Goal: Task Accomplishment & Management: Use online tool/utility

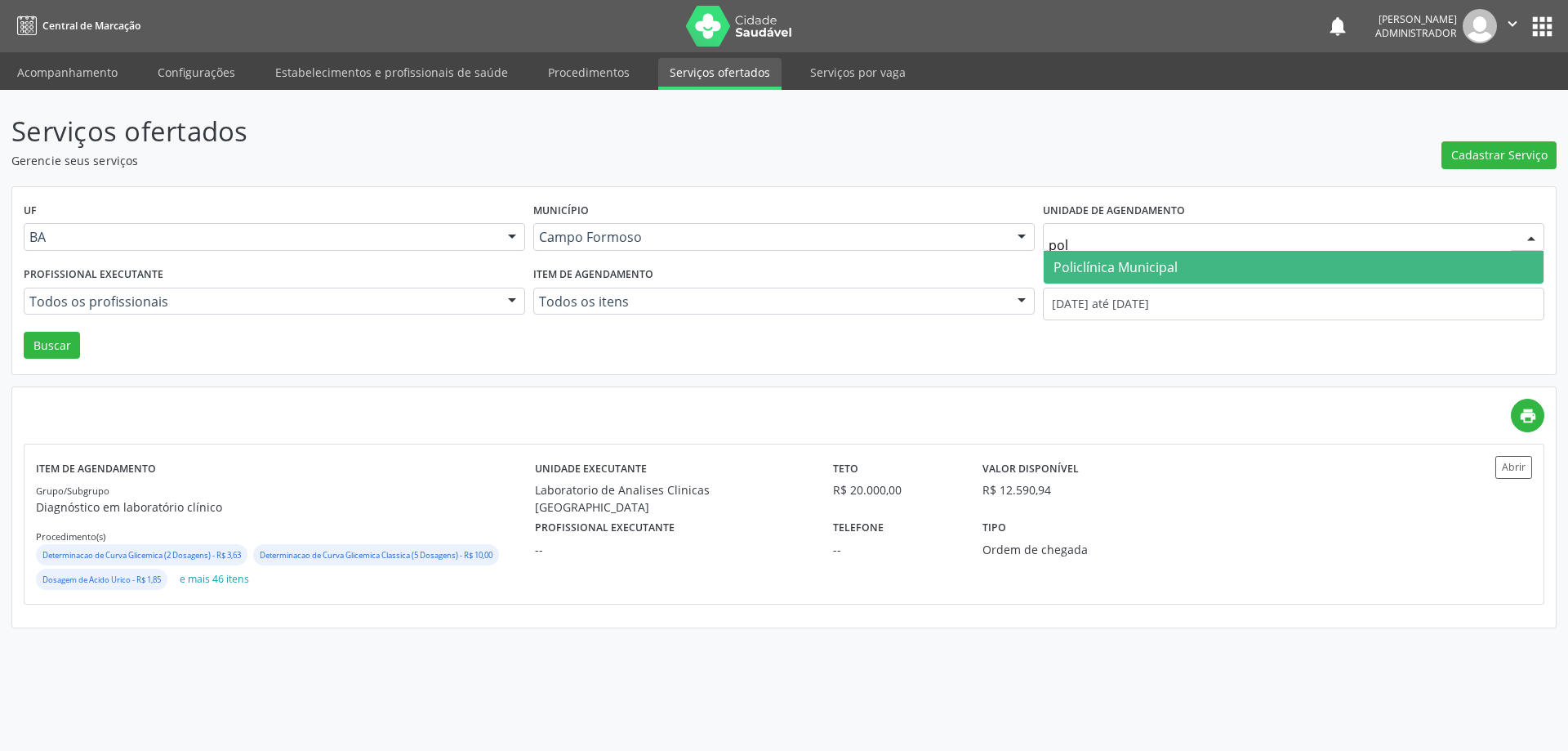
type input "poli"
click at [1079, 254] on span "Policlínica Municipal" at bounding box center [1294, 267] width 500 height 33
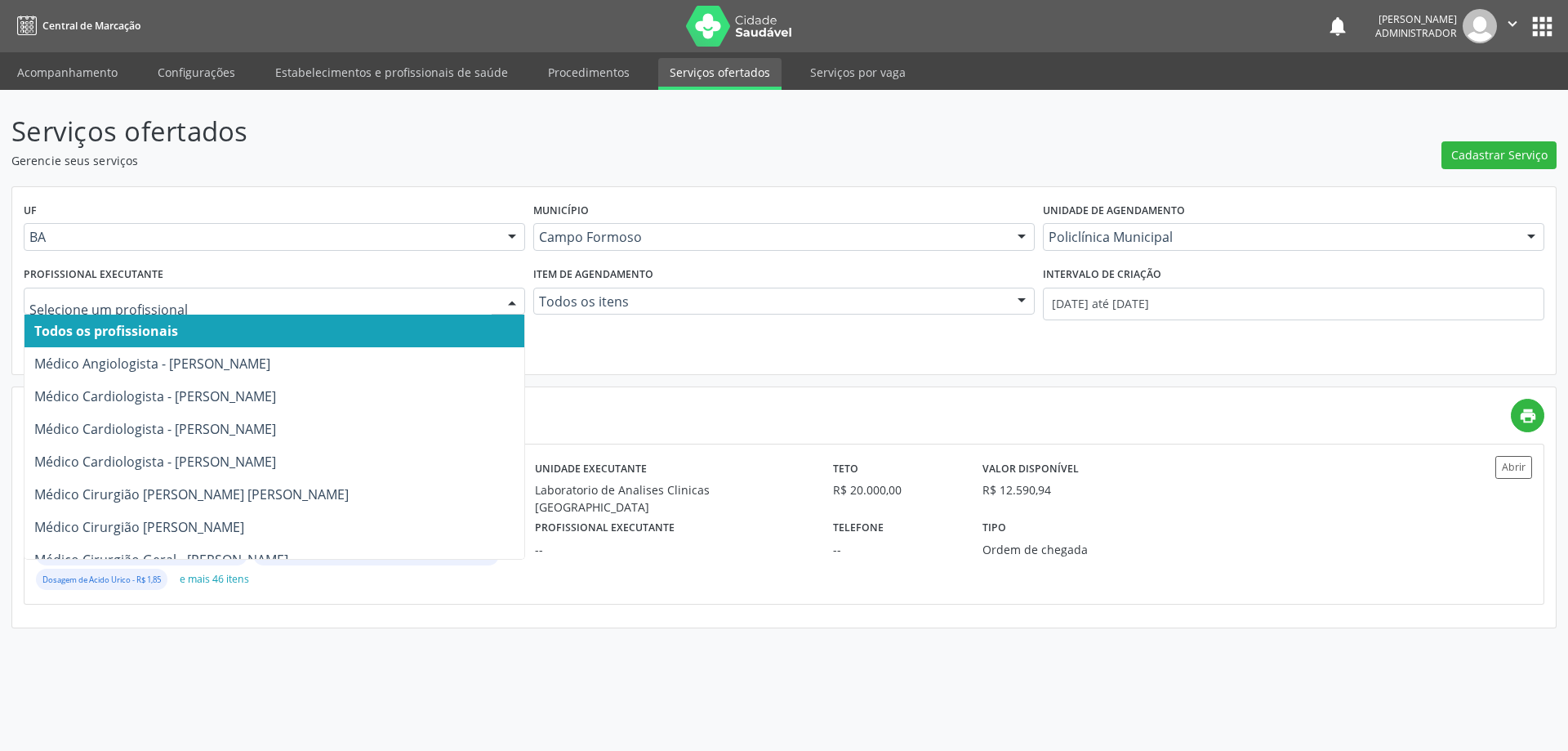
click at [513, 293] on div at bounding box center [512, 302] width 25 height 28
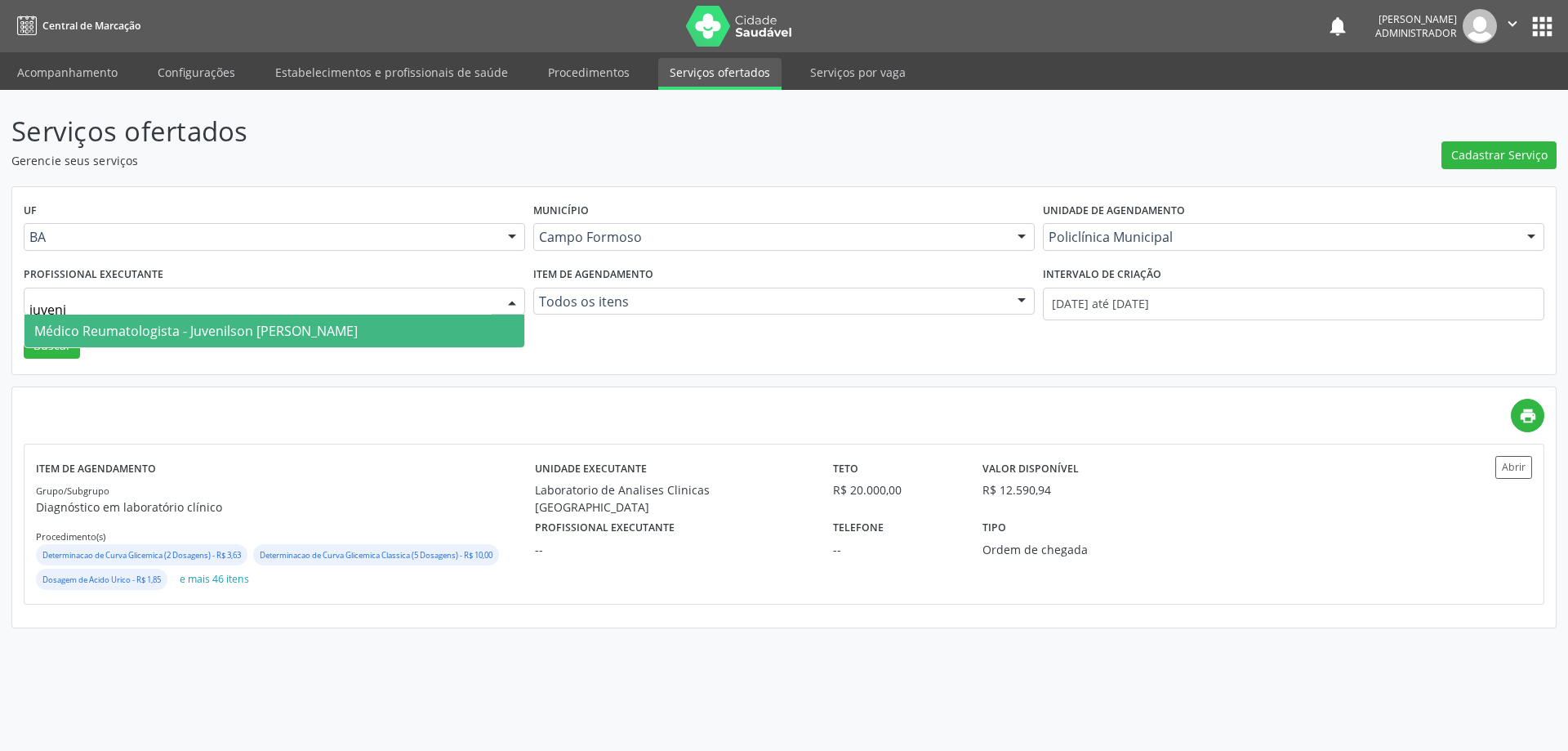
type input "juvenil"
click at [254, 325] on span "Médico Reumatologista - Juvenilson [PERSON_NAME]" at bounding box center [196, 331] width 324 height 18
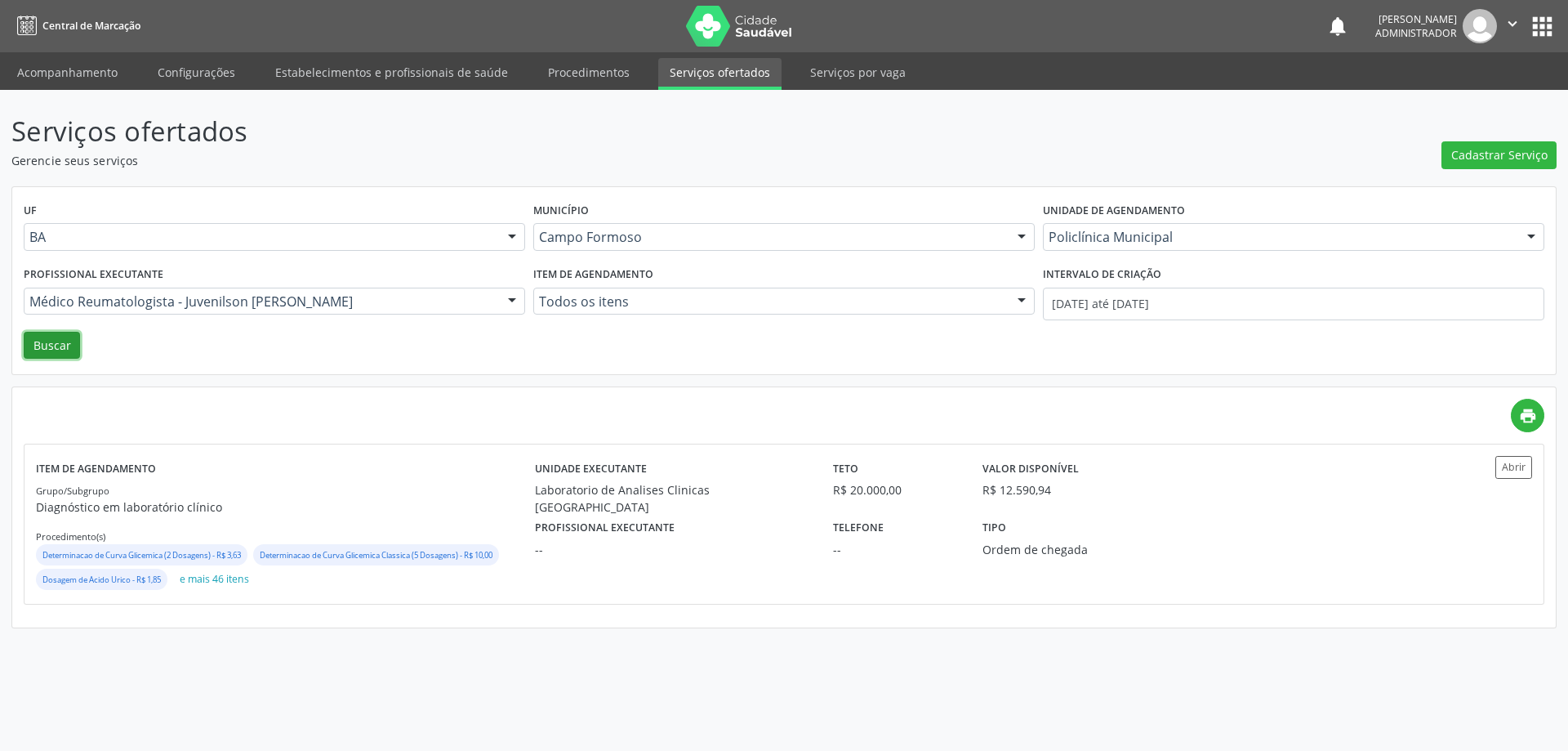
click at [50, 337] on button "Buscar" at bounding box center [52, 345] width 57 height 28
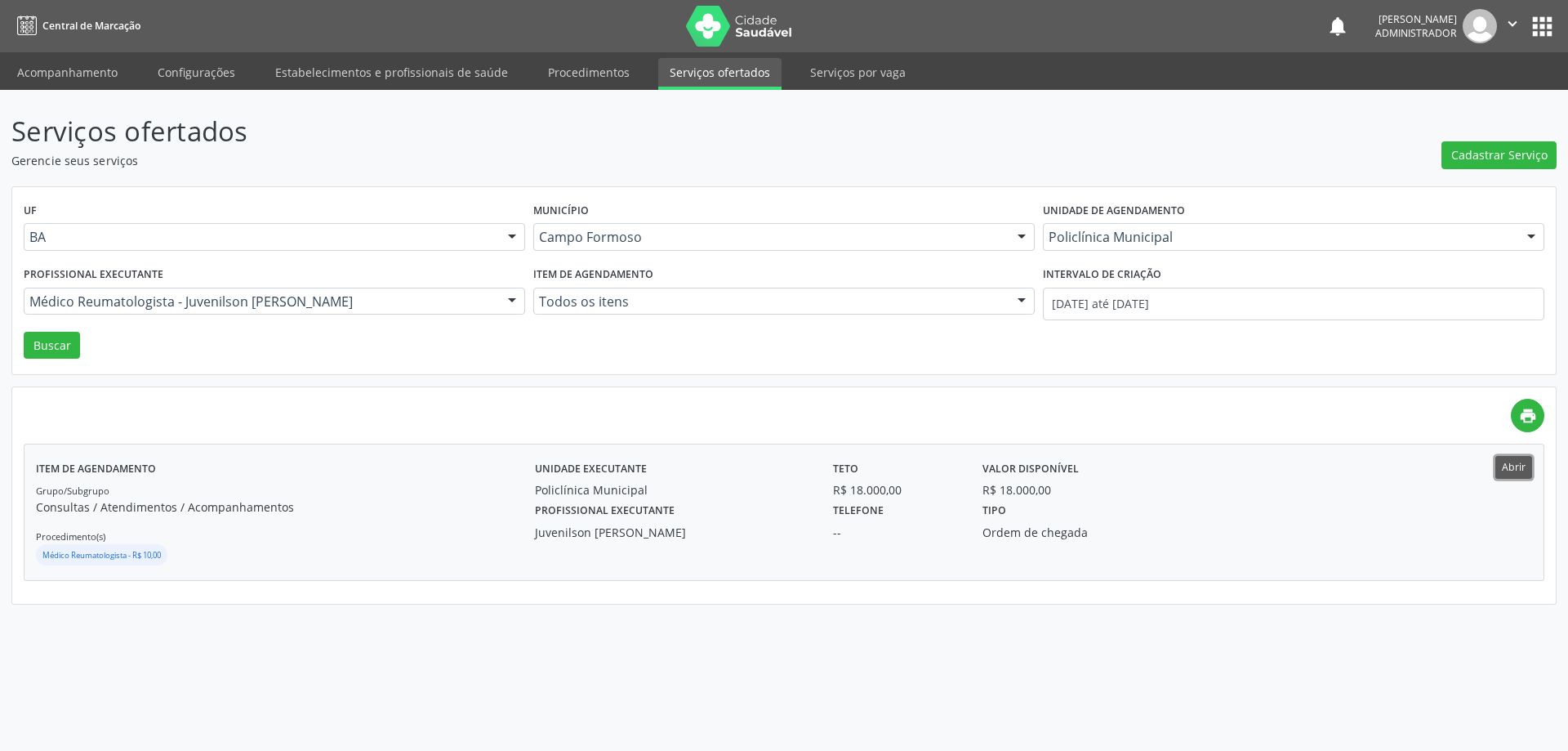
click at [1522, 467] on button "Abrir" at bounding box center [1513, 467] width 36 height 22
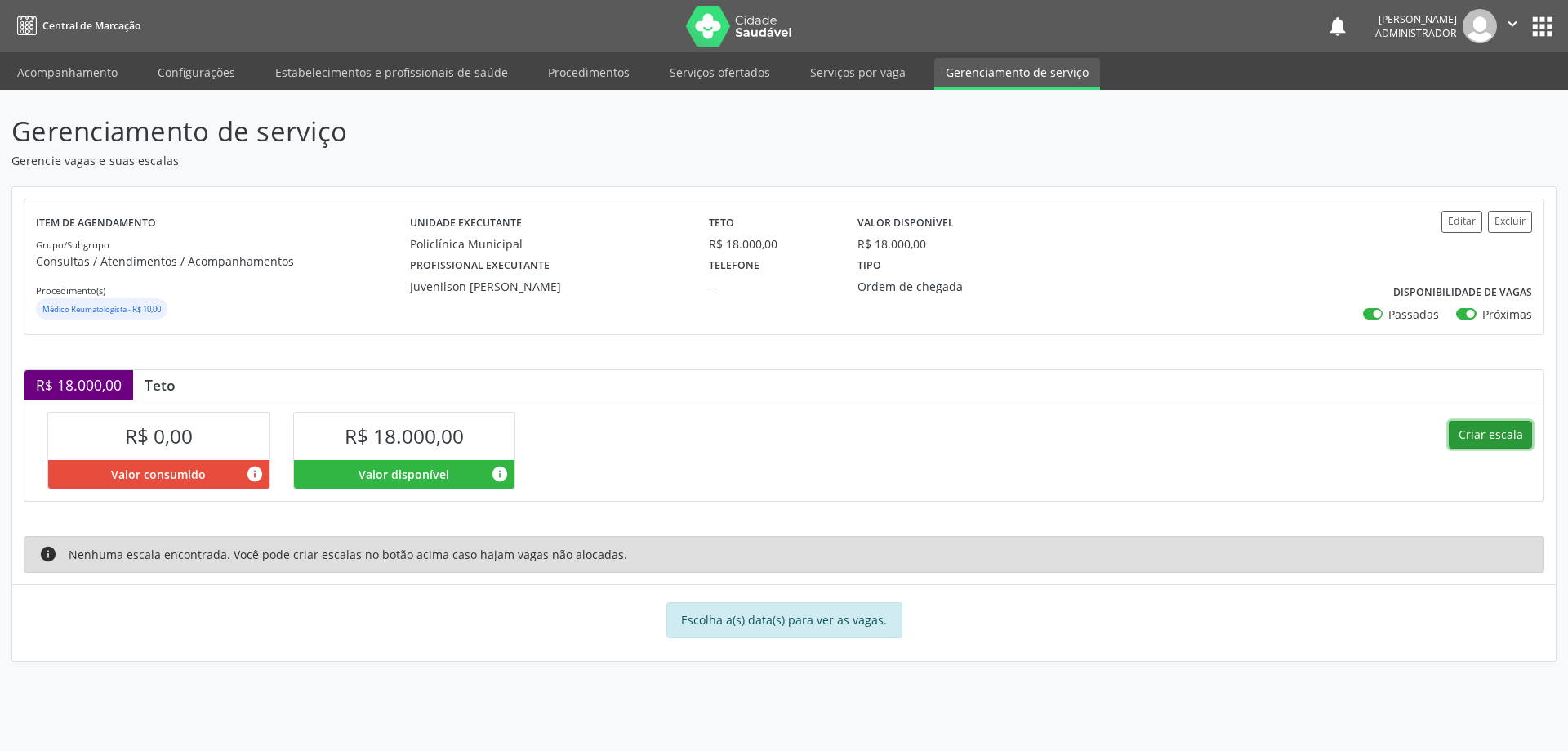
click at [1482, 434] on button "Criar escala" at bounding box center [1490, 435] width 83 height 28
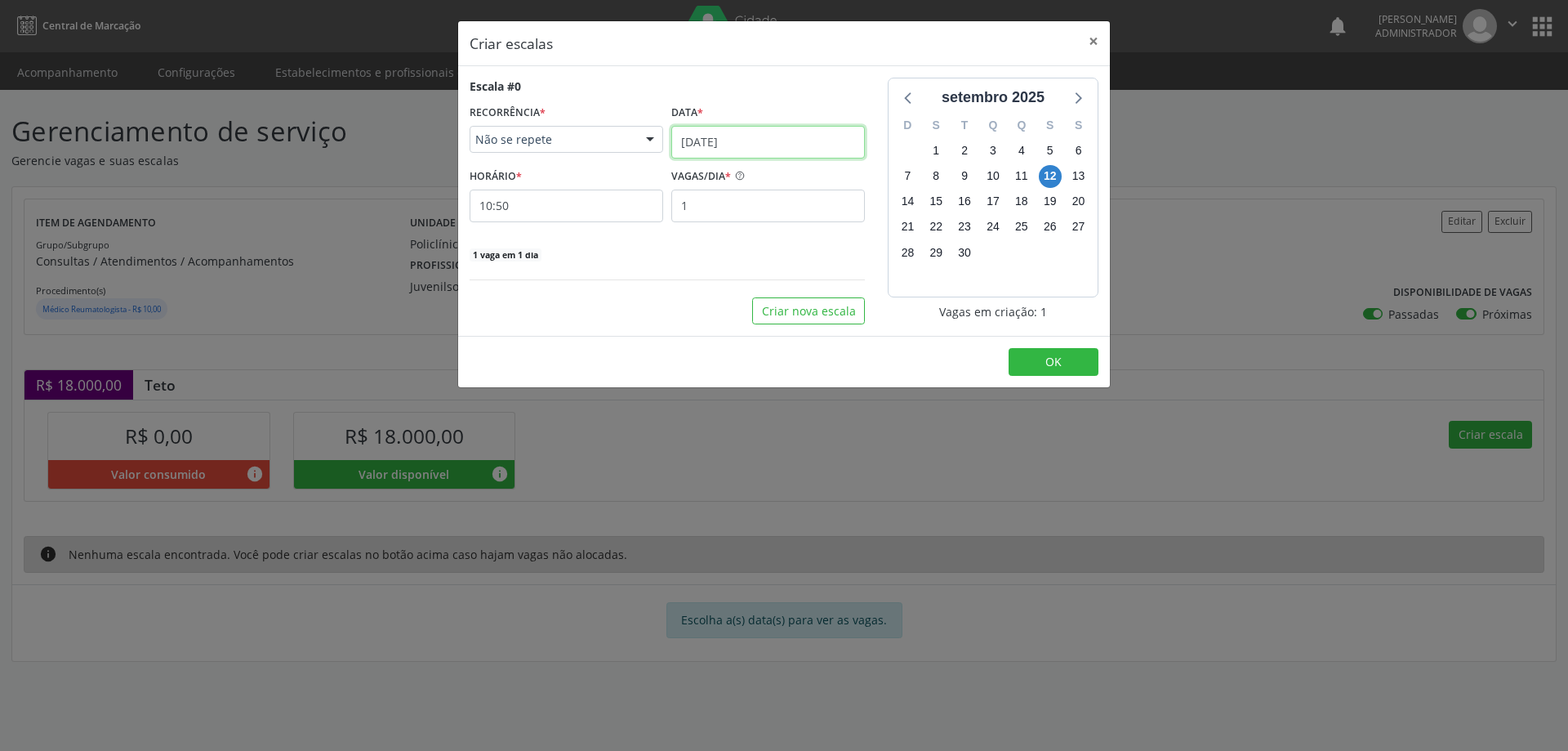
click at [729, 143] on input "12/09/2025" at bounding box center [768, 142] width 194 height 33
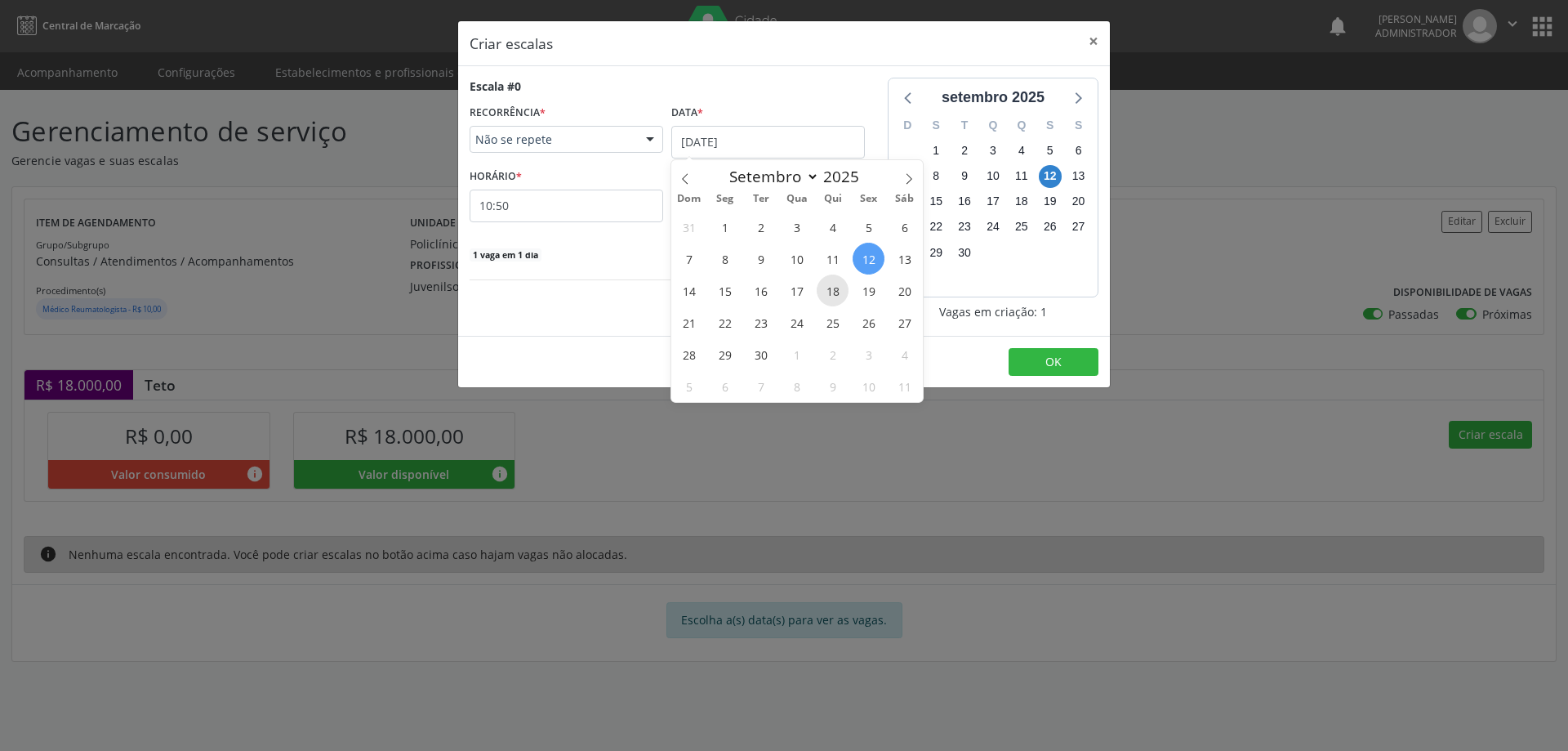
click at [829, 289] on span "18" at bounding box center [833, 291] width 32 height 32
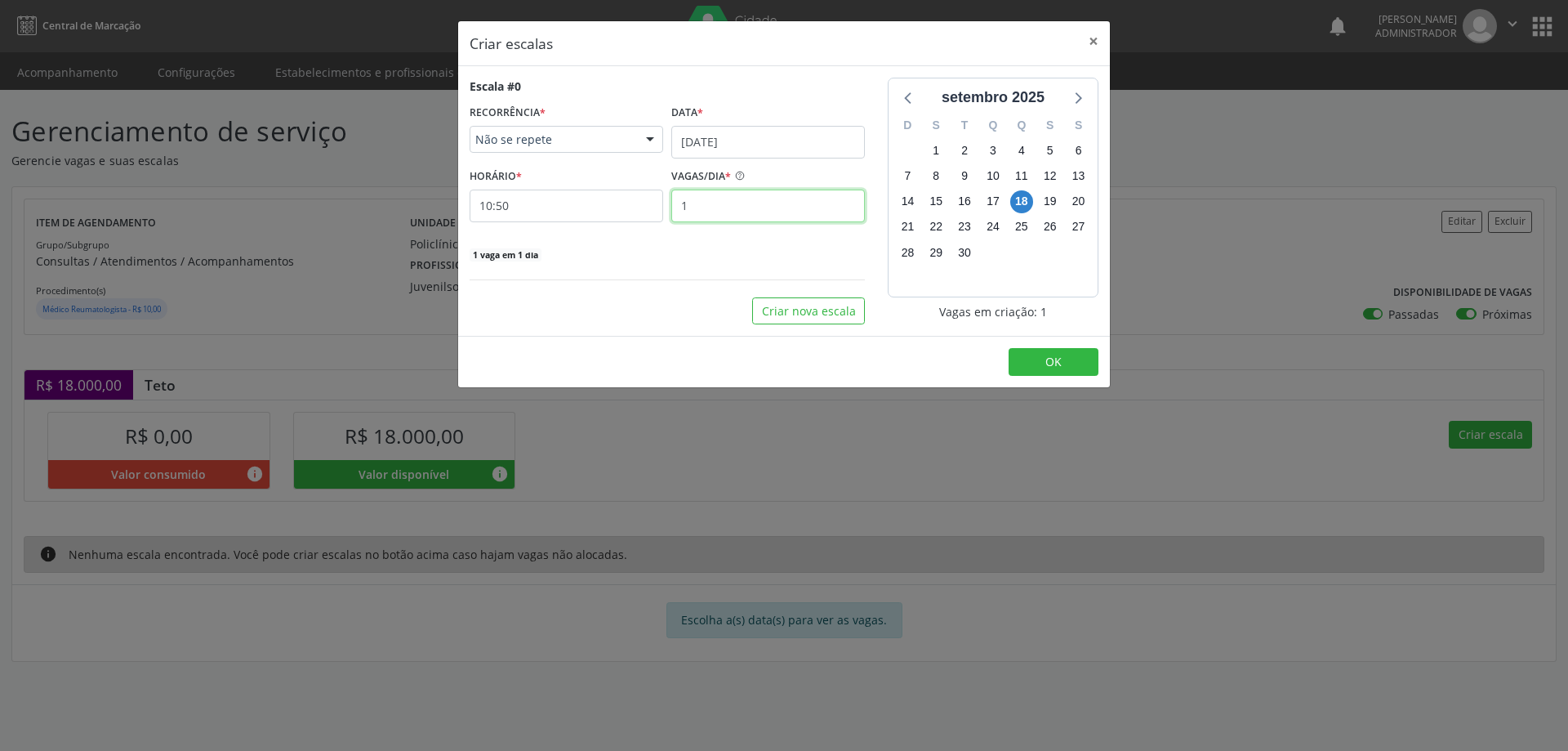
click at [702, 202] on input "1" at bounding box center [768, 206] width 194 height 33
type input "30"
click at [586, 213] on input "10:50" at bounding box center [566, 206] width 194 height 33
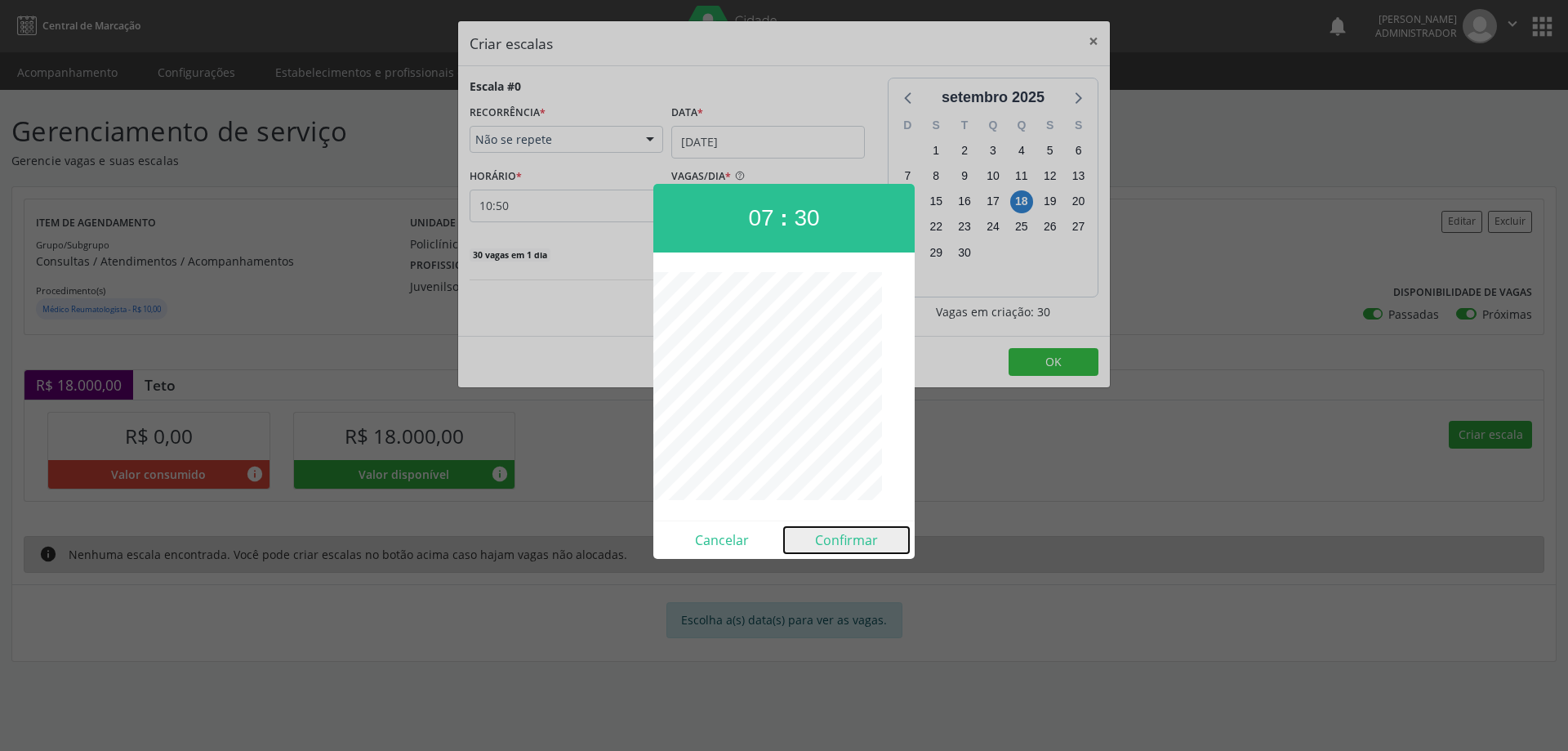
click at [858, 542] on button "Confirmar" at bounding box center [847, 540] width 125 height 26
type input "07:30"
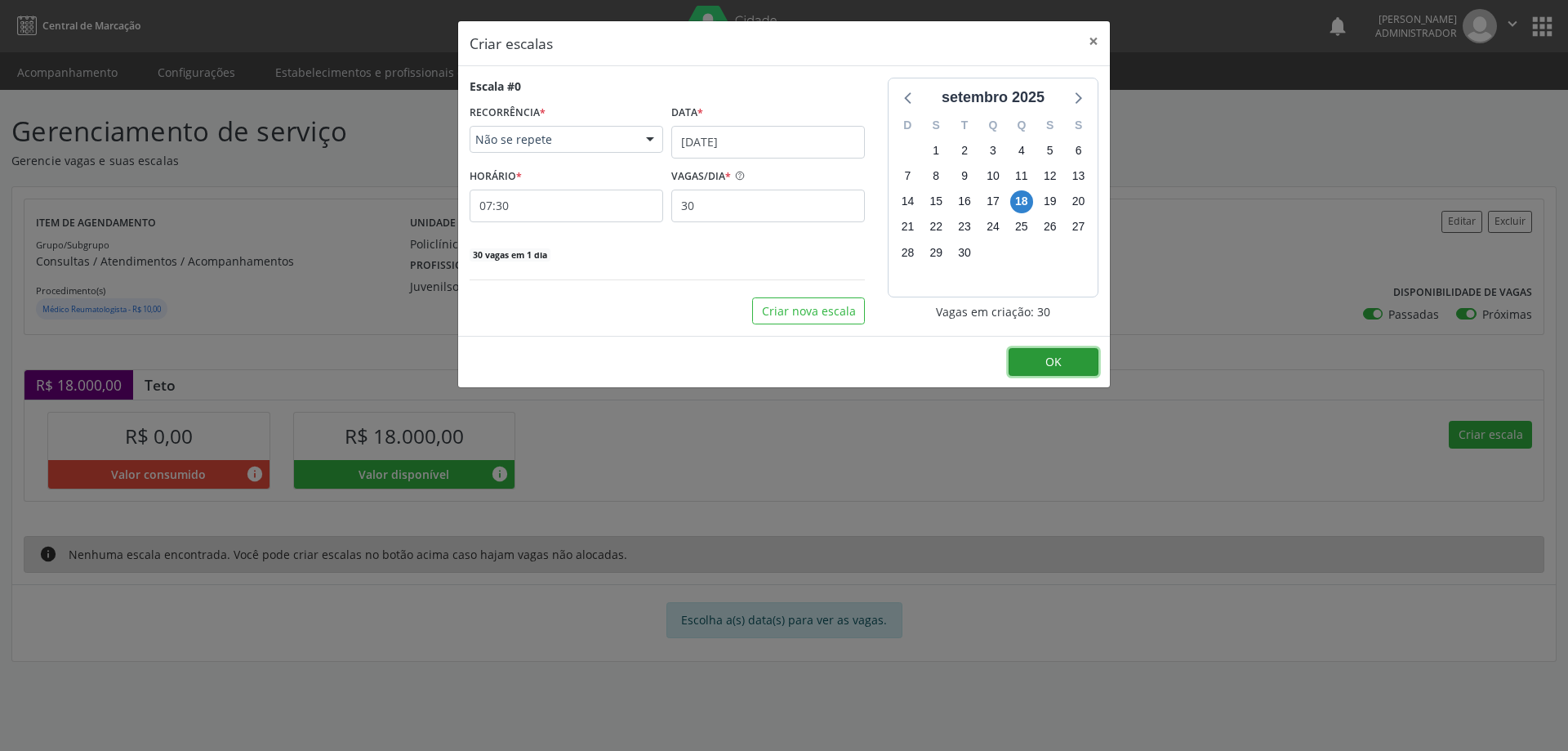
click at [1037, 353] on button "OK" at bounding box center [1054, 362] width 90 height 28
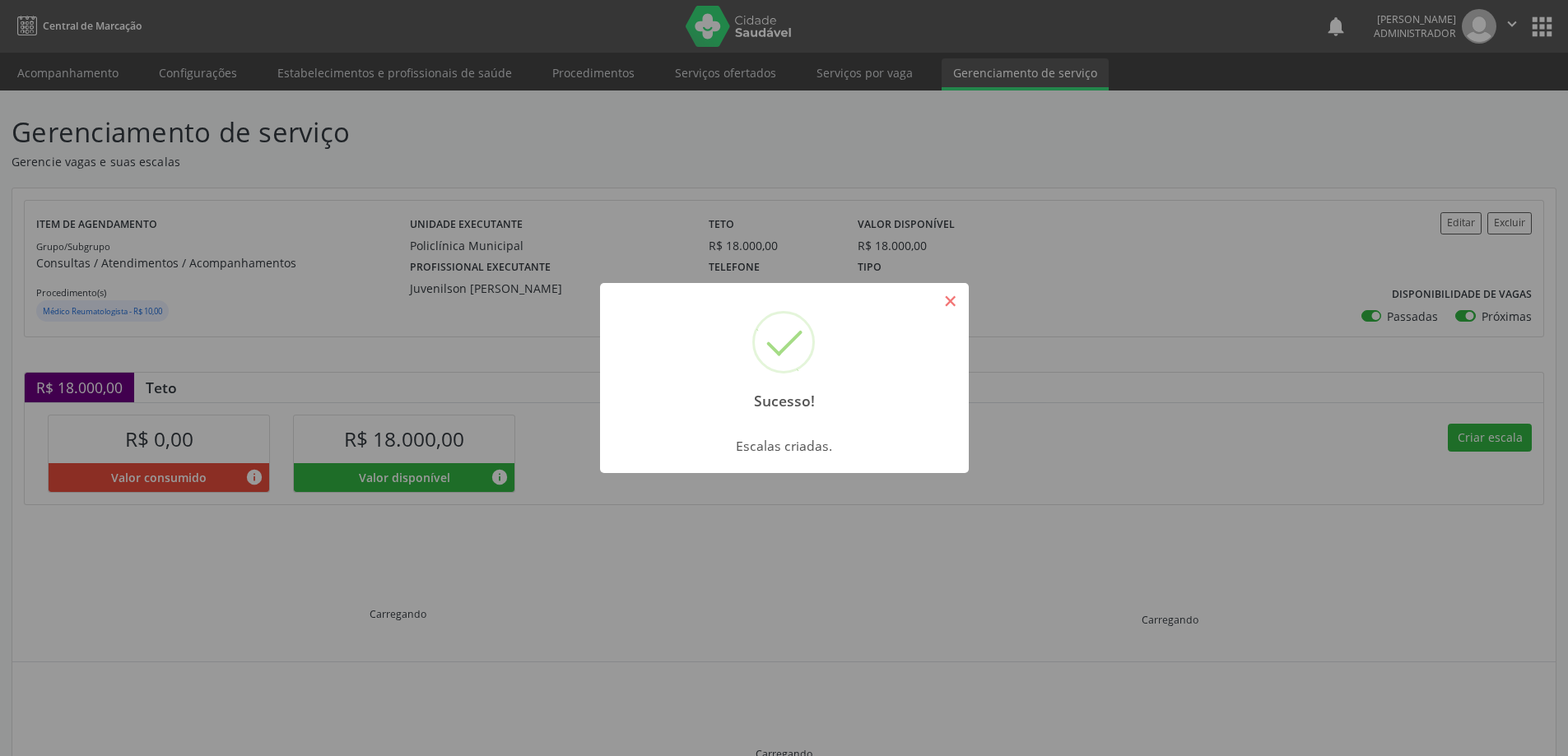
click at [949, 293] on button "×" at bounding box center [950, 301] width 28 height 28
